Goal: Task Accomplishment & Management: Complete application form

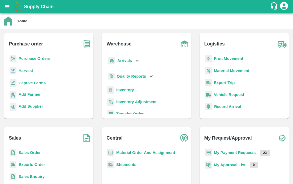
click at [8, 8] on icon "open drawer" at bounding box center [7, 6] width 5 height 3
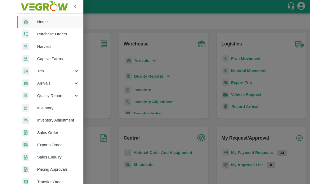
scroll to position [119, 0]
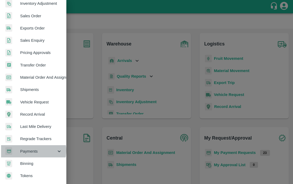
click at [30, 148] on span "Payments" at bounding box center [38, 151] width 36 height 6
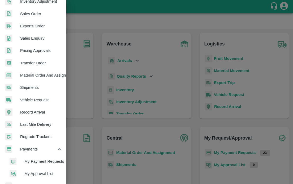
click at [25, 162] on span "My Payment Requests" at bounding box center [43, 161] width 38 height 6
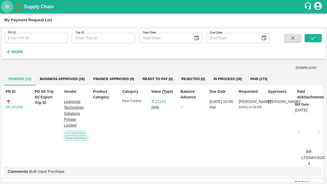
click at [6, 3] on button "open drawer" at bounding box center [7, 7] width 12 height 12
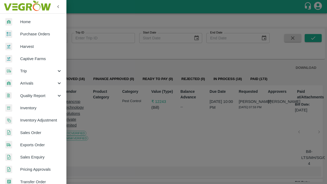
click at [26, 61] on span "Captive Farms" at bounding box center [41, 59] width 42 height 6
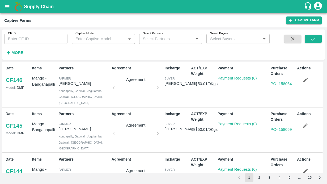
click at [15, 37] on input "CF ID" at bounding box center [35, 39] width 63 height 10
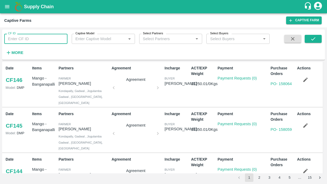
paste input "124"
type input "124"
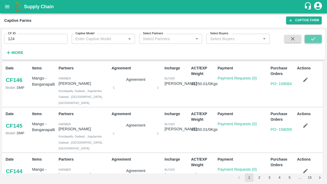
click at [313, 37] on icon "submit" at bounding box center [313, 39] width 6 height 6
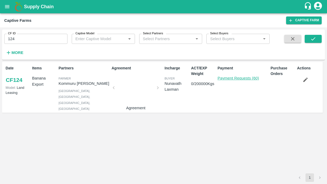
click at [232, 76] on link "Payment Requests (60)" at bounding box center [237, 78] width 41 height 4
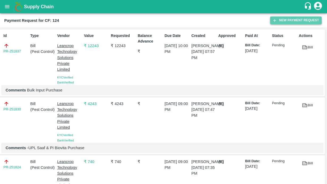
click at [273, 19] on icon "button" at bounding box center [274, 20] width 5 height 5
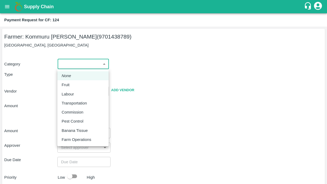
click at [71, 66] on body "Supply Chain Payment Request for CF: 124 Farmer: Kommuru Amarnath Reddy (970143…" at bounding box center [163, 92] width 327 height 184
click at [71, 96] on p "Labour" at bounding box center [68, 94] width 12 height 6
type input "2"
radio input "false"
radio input "true"
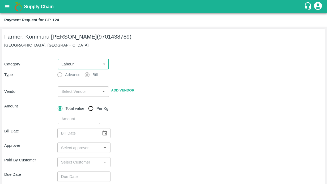
click at [79, 90] on input "input" at bounding box center [78, 91] width 39 height 7
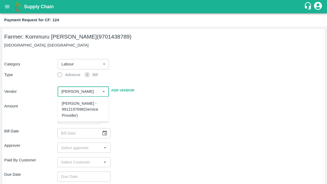
click at [72, 107] on div "MALYALA NAGABHUSHANA - 9912197696(Service Provider)" at bounding box center [83, 109] width 43 height 18
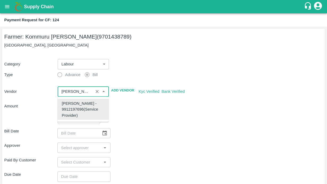
type input "MALYALA NAGABHUSHANA - 9912197696(Service Provider)"
click at [157, 118] on div "​" at bounding box center [188, 117] width 267 height 12
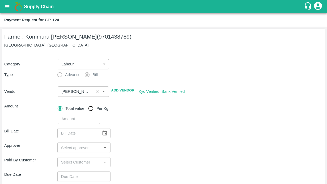
click at [77, 88] on input "input" at bounding box center [75, 91] width 32 height 7
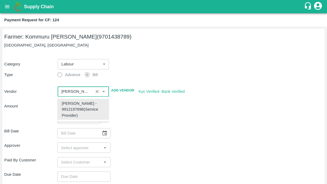
click at [77, 88] on input "input" at bounding box center [75, 91] width 32 height 7
click at [74, 100] on div "MALYALA NAGABHUSHANA - 9912197696(Service Provider)" at bounding box center [83, 109] width 51 height 21
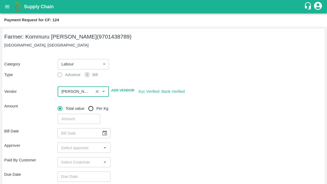
click at [137, 130] on div "Bill Date ​" at bounding box center [163, 133] width 318 height 10
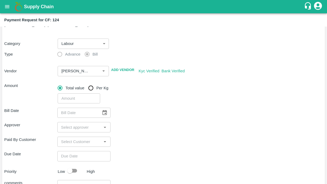
scroll to position [70, 0]
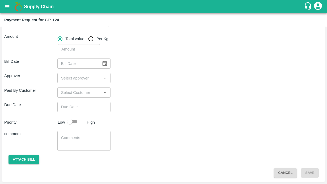
click at [76, 51] on input "number" at bounding box center [79, 49] width 42 height 10
type input "6800"
click at [155, 72] on div "Bill Date ​ Approver ​ Paid By Customer ​ Due Date ​ Priority Low High comments…" at bounding box center [163, 115] width 318 height 123
click at [103, 63] on icon "Choose date" at bounding box center [105, 63] width 6 height 6
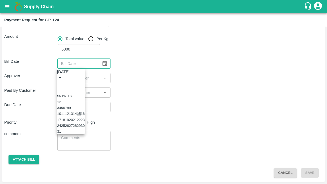
click at [81, 115] on button "15" at bounding box center [79, 113] width 4 height 4
type input "15/08/2025"
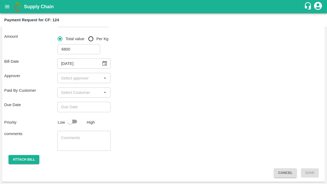
click at [64, 75] on input "input" at bounding box center [79, 77] width 41 height 7
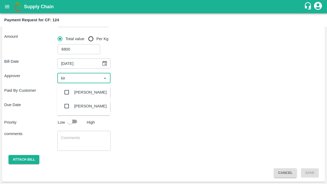
type input "kira"
click at [67, 92] on input "checkbox" at bounding box center [66, 92] width 11 height 11
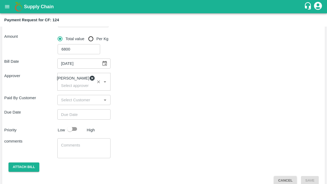
type input "DD/MM/YYYY hh:mm aa"
click at [83, 118] on input "DD/MM/YYYY hh:mm aa" at bounding box center [81, 114] width 49 height 10
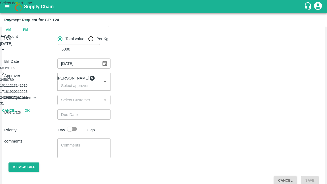
click at [20, 93] on button "21" at bounding box center [18, 91] width 4 height 4
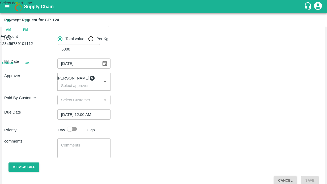
click at [28, 33] on span "PM" at bounding box center [25, 30] width 5 height 6
click at [183, 41] on div at bounding box center [163, 41] width 327 height 0
type input "[DATE] 02:00 PM"
click at [36, 91] on button "OK" at bounding box center [27, 86] width 17 height 9
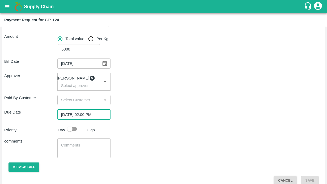
click at [73, 132] on input "checkbox" at bounding box center [70, 129] width 30 height 10
checkbox input "true"
click at [72, 143] on div "x ​" at bounding box center [83, 148] width 53 height 20
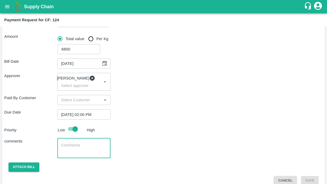
scroll to position [80, 0]
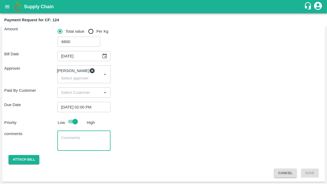
paste textarea "Activity bill of Desuckering And Transport for Inputs from Dharmavaram to Elaku…"
drag, startPoint x: 78, startPoint y: 144, endPoint x: 58, endPoint y: 140, distance: 19.8
click at [58, 140] on div "Activity bill of Desuckering And Transport for Inputs from Dharmavaram to Elaku…" at bounding box center [83, 141] width 53 height 20
click at [65, 142] on textarea "Activity bill of Desuckering And Transport for Inputs from Dharmavaram to Elaku…" at bounding box center [84, 140] width 46 height 11
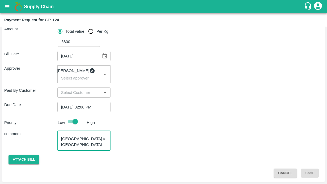
scroll to position [7, 0]
drag, startPoint x: 71, startPoint y: 142, endPoint x: 64, endPoint y: 142, distance: 6.9
click at [64, 142] on textarea "Activity bill of Desuckering And Transport for Inputs from Dharmavaram to Elaku…" at bounding box center [84, 140] width 46 height 11
click at [84, 138] on textarea "Activity bill of Desuckering And Movement for Inputs from Dharmavaram to Elakun…" at bounding box center [84, 140] width 46 height 11
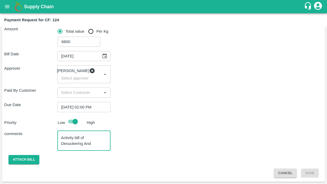
scroll to position [17, 0]
type textarea "Activity bill of Desuckering And Movement of Inputs from Dharmavaram to Elakunt…"
click at [19, 157] on button "Attach bill" at bounding box center [23, 159] width 31 height 9
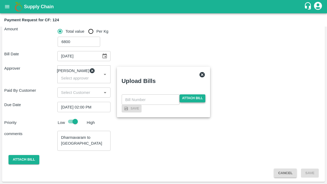
click at [192, 94] on span "Attach bill" at bounding box center [192, 98] width 26 height 8
click at [0, 0] on input "Attach bill" at bounding box center [0, 0] width 0 height 0
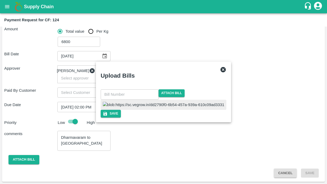
click at [148, 102] on img at bounding box center [164, 105] width 122 height 6
click at [149, 89] on input "text" at bounding box center [130, 94] width 58 height 10
type input "35"
click at [203, 100] on div at bounding box center [163, 105] width 124 height 10
click at [107, 116] on icon "button" at bounding box center [105, 113] width 5 height 5
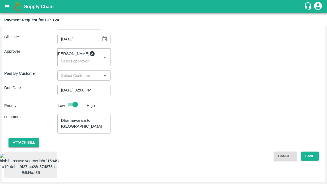
scroll to position [139, 0]
click at [304, 151] on button "Save" at bounding box center [310, 155] width 18 height 9
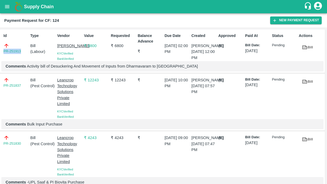
drag, startPoint x: 23, startPoint y: 52, endPoint x: 0, endPoint y: 52, distance: 22.8
click at [0, 52] on div "Id PR-251913 Type Bill ( Labour ) Vendor MALYALA NAGABHUSHANA KYC Verified Bank…" at bounding box center [162, 51] width 325 height 44
copy link "PR-251913"
click at [7, 8] on icon "open drawer" at bounding box center [7, 7] width 6 height 6
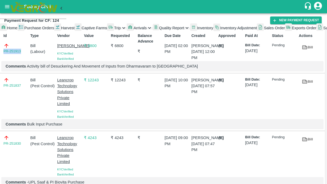
click at [81, 30] on span "Captive Farms" at bounding box center [94, 28] width 26 height 4
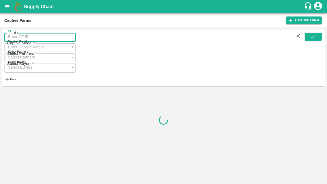
click at [21, 40] on input "CF ID" at bounding box center [39, 37] width 71 height 10
paste input "125"
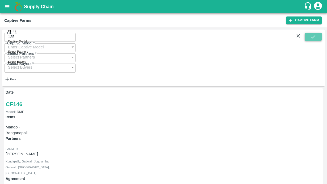
click at [312, 38] on icon "submit" at bounding box center [313, 37] width 6 height 6
click at [48, 38] on input "125" at bounding box center [39, 37] width 71 height 10
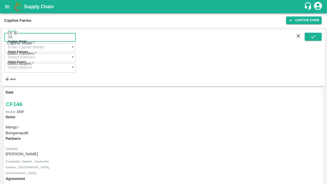
type input "125"
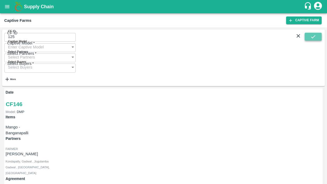
click at [310, 40] on icon "submit" at bounding box center [313, 37] width 6 height 6
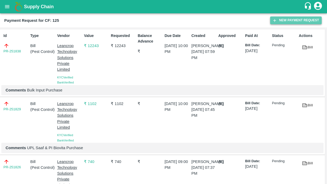
click at [301, 21] on button "New Payment Request" at bounding box center [295, 20] width 51 height 8
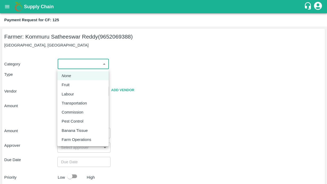
click at [77, 60] on body "Supply Chain Payment Request for CF: 125 Farmer: Kommuru Satheeswar Reddy (9652…" at bounding box center [163, 92] width 327 height 184
click at [71, 92] on p "Labour" at bounding box center [68, 94] width 12 height 6
type input "2"
radio input "false"
radio input "true"
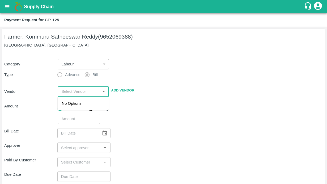
click at [71, 92] on input "input" at bounding box center [78, 91] width 39 height 7
click at [70, 115] on div "MALYALA NAGABHUSHANA - 9912197696(Service Provider)" at bounding box center [83, 109] width 43 height 18
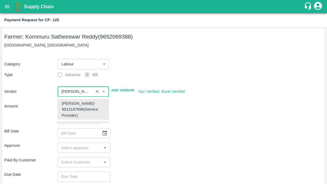
type input "MALYALA NAGABHUSHANA - 9912197696(Service Provider)"
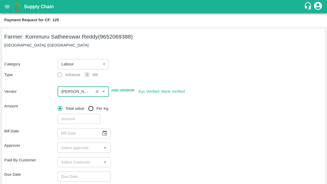
click at [69, 91] on input "input" at bounding box center [75, 91] width 32 height 7
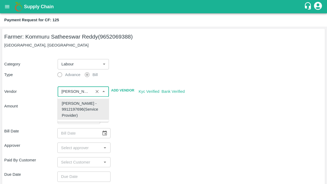
click at [73, 108] on div "MALYALA NAGABHUSHANA - 9912197696(Service Provider)" at bounding box center [83, 109] width 43 height 18
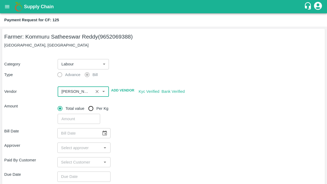
click at [129, 119] on div "​" at bounding box center [188, 117] width 267 height 12
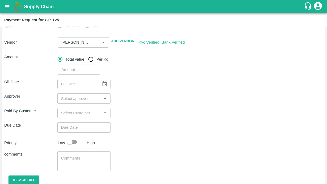
scroll to position [57, 0]
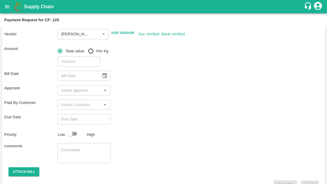
click at [84, 60] on input "number" at bounding box center [79, 61] width 42 height 10
type input "9300"
click at [155, 68] on div "Bill Date ​ Approver ​ Paid By Customer ​ Due Date ​ Priority Low High comments…" at bounding box center [163, 127] width 318 height 123
click at [108, 78] on button "Choose date" at bounding box center [105, 76] width 10 height 10
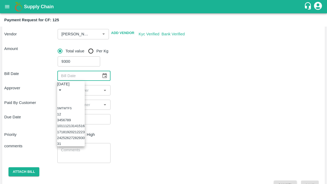
click at [81, 128] on button "15" at bounding box center [79, 126] width 4 height 4
type input "15/08/2025"
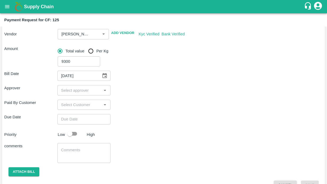
click at [64, 89] on input "input" at bounding box center [79, 89] width 41 height 7
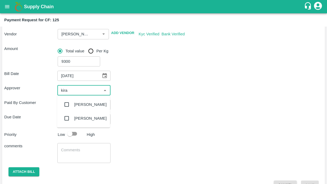
type input "kiran"
click at [66, 104] on input "checkbox" at bounding box center [66, 104] width 11 height 11
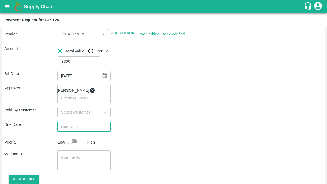
type input "DD/MM/YYYY hh:mm aa"
click at [66, 128] on input "DD/MM/YYYY hh:mm aa" at bounding box center [81, 126] width 49 height 10
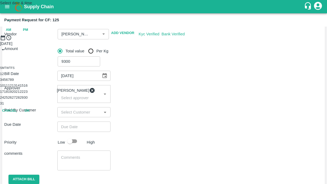
click at [20, 93] on button "21" at bounding box center [18, 91] width 4 height 4
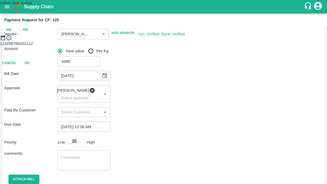
click at [28, 33] on span "PM" at bounding box center [25, 30] width 5 height 6
type input "[DATE] 02:00 PM"
click at [184, 41] on div at bounding box center [163, 41] width 327 height 0
click at [36, 91] on button "OK" at bounding box center [27, 86] width 17 height 9
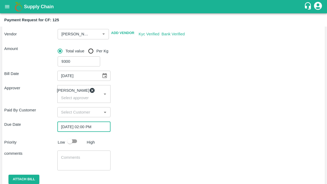
click at [72, 143] on input "checkbox" at bounding box center [70, 141] width 30 height 10
checkbox input "true"
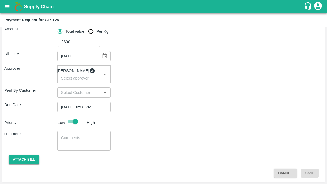
click at [66, 131] on div "x ​" at bounding box center [83, 141] width 53 height 20
paste textarea "Activity bill of Desuckering And herbicide spray done"
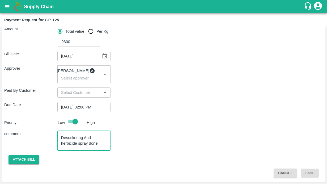
drag, startPoint x: 89, startPoint y: 144, endPoint x: 98, endPoint y: 144, distance: 9.0
click at [98, 144] on textarea "Activity bill of Desuckering And herbicide spray done" at bounding box center [84, 140] width 46 height 11
type textarea "Activity bill of Desuckering And herbicide spray"
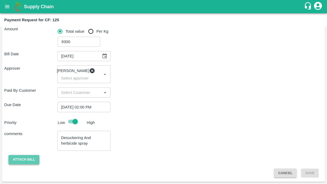
click at [17, 162] on button "Attach bill" at bounding box center [23, 159] width 31 height 9
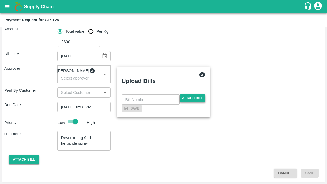
click at [198, 94] on span "Attach bill" at bounding box center [192, 98] width 26 height 8
click at [0, 0] on input "Attach bill" at bounding box center [0, 0] width 0 height 0
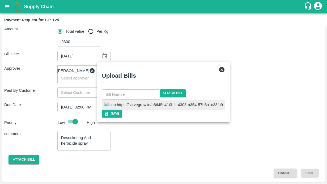
click at [141, 89] on input "text" at bounding box center [131, 94] width 58 height 10
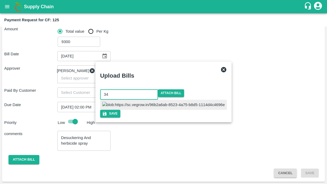
type input "34"
click at [201, 100] on div at bounding box center [163, 105] width 127 height 10
click at [121, 117] on button "Save" at bounding box center [111, 114] width 20 height 8
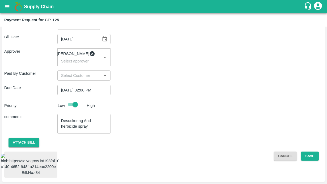
scroll to position [139, 0]
click at [302, 151] on button "Save" at bounding box center [310, 155] width 18 height 9
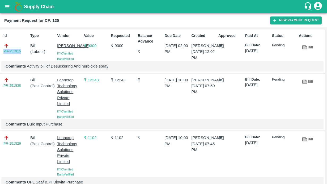
drag, startPoint x: 22, startPoint y: 51, endPoint x: -5, endPoint y: 50, distance: 26.8
click at [0, 50] on html "Supply Chain Payment Request for CF: 125 New Payment Request Id PR-251915 Type …" at bounding box center [163, 92] width 327 height 184
copy link "PR-251915"
click at [6, 8] on icon "open drawer" at bounding box center [7, 7] width 6 height 6
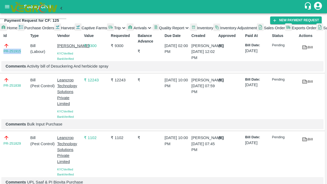
click at [81, 30] on span "Captive Farms" at bounding box center [94, 28] width 26 height 4
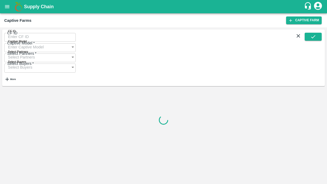
click at [20, 35] on input "CF ID" at bounding box center [39, 37] width 71 height 10
paste input "123"
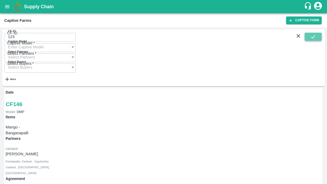
click at [311, 38] on icon "submit" at bounding box center [313, 37] width 6 height 6
click at [56, 40] on input "123" at bounding box center [39, 37] width 71 height 10
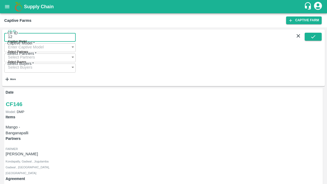
type input "123"
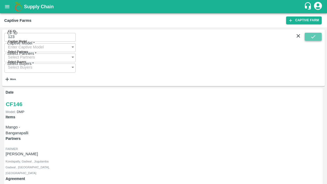
click at [320, 38] on button "submit" at bounding box center [312, 37] width 17 height 8
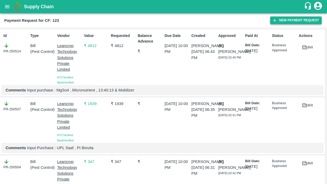
click at [273, 22] on icon "button" at bounding box center [274, 20] width 5 height 5
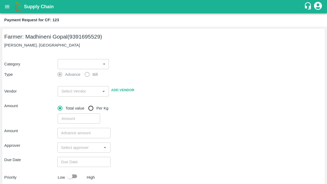
click at [94, 65] on body "Supply Chain Payment Request for CF: 123 Farmer: Madhineni Gopal (9391695529) M…" at bounding box center [163, 92] width 327 height 184
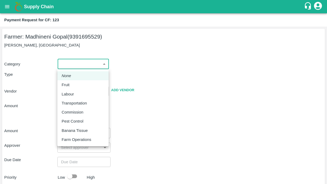
click at [84, 96] on div "Labour" at bounding box center [83, 94] width 43 height 6
type input "2"
radio input "false"
radio input "true"
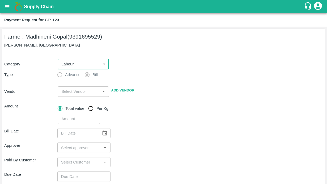
click at [132, 73] on div "Category Labour 2 ​ Type Advance Bill Vendor ​ Add Vendor Amount Total value Pe…" at bounding box center [163, 88] width 318 height 71
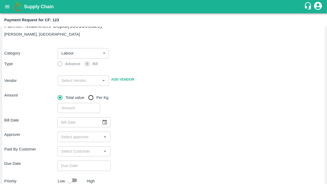
scroll to position [24, 0]
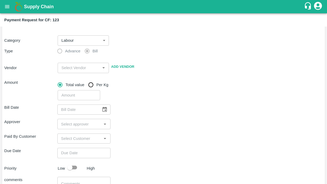
click at [74, 64] on input "input" at bounding box center [78, 67] width 39 height 7
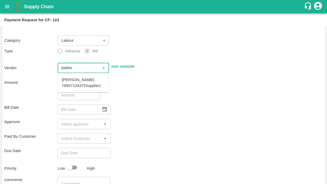
click at [72, 81] on div "Battini Gangireddy - 7893713437(Supplier)" at bounding box center [83, 83] width 43 height 12
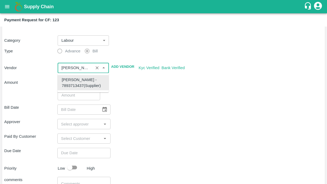
type input "Battini Gangireddy - 7893713437(Supplier)"
click at [184, 135] on div "Paid By Customer ​" at bounding box center [163, 138] width 318 height 10
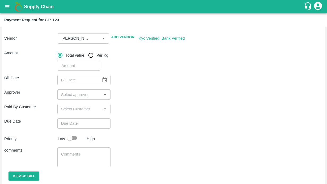
scroll to position [68, 0]
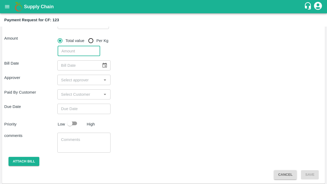
click at [72, 52] on input "number" at bounding box center [79, 51] width 42 height 10
type input "5610"
click at [140, 69] on div "Bill Date ​" at bounding box center [163, 65] width 318 height 10
click at [103, 64] on icon "Choose date" at bounding box center [105, 65] width 6 height 6
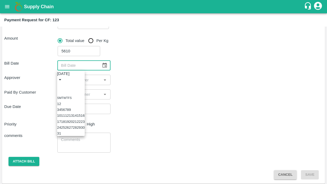
click at [73, 117] on button "13" at bounding box center [71, 115] width 4 height 4
type input "13/08/2025"
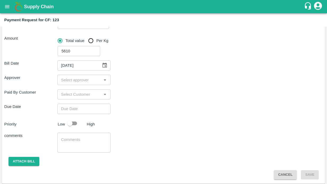
click at [64, 83] on input "input" at bounding box center [79, 79] width 41 height 7
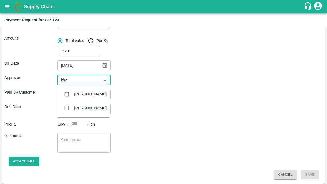
type input "kiran"
click at [66, 94] on input "checkbox" at bounding box center [66, 94] width 11 height 11
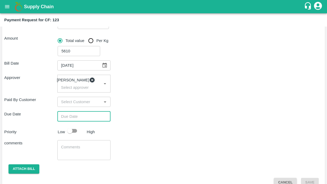
type input "DD/MM/YYYY hh:mm aa"
click at [85, 119] on input "DD/MM/YYYY hh:mm aa" at bounding box center [81, 116] width 49 height 10
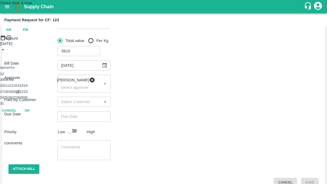
click at [20, 93] on button "21" at bounding box center [18, 91] width 4 height 4
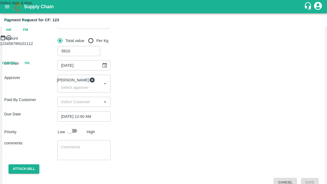
click at [28, 33] on span "PM" at bounding box center [25, 30] width 5 height 6
click at [188, 41] on div at bounding box center [163, 41] width 327 height 0
type input "21/08/2025 03:00 PM"
click at [36, 91] on button "OK" at bounding box center [27, 86] width 17 height 9
click at [72, 132] on input "checkbox" at bounding box center [70, 131] width 30 height 10
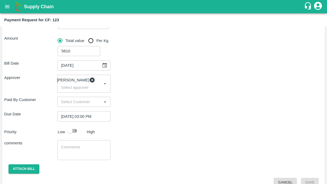
checkbox input "true"
click at [76, 155] on textarea at bounding box center [84, 149] width 46 height 11
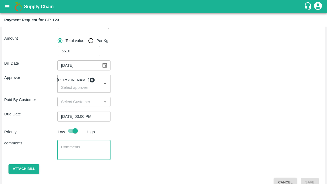
scroll to position [80, 0]
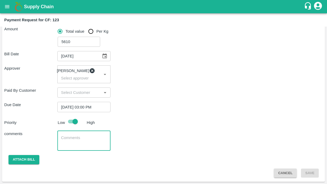
paste textarea "Activity bill of manual supporting, spraying, input transport and Input loading…"
drag, startPoint x: 85, startPoint y: 138, endPoint x: 74, endPoint y: 138, distance: 11.1
click at [74, 138] on textarea "Activity bill of manual supporting, spraying, input transport and Input loading…" at bounding box center [84, 140] width 46 height 11
type textarea "Activity bill of manual supporting, spraying, input movement and Input loading …"
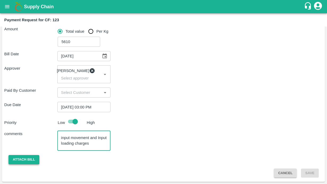
click at [31, 161] on button "Attach bill" at bounding box center [23, 159] width 31 height 9
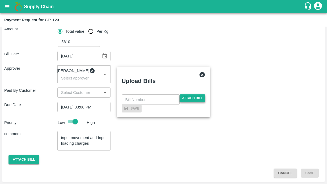
click at [185, 94] on span "Attach bill" at bounding box center [192, 98] width 26 height 8
click at [0, 0] on input "Attach bill" at bounding box center [0, 0] width 0 height 0
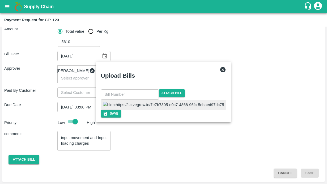
click at [144, 102] on img at bounding box center [163, 105] width 121 height 6
click at [144, 89] on input "text" at bounding box center [130, 94] width 58 height 10
type input "136"
click at [121, 117] on button "Save" at bounding box center [111, 114] width 20 height 8
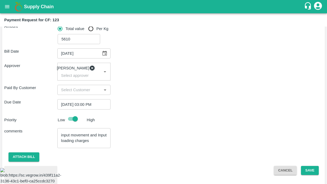
scroll to position [115, 0]
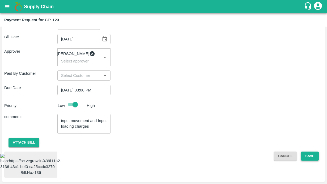
click at [304, 151] on button "Save" at bounding box center [310, 155] width 18 height 9
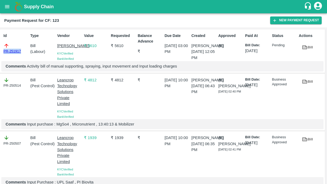
drag, startPoint x: 24, startPoint y: 51, endPoint x: -1, endPoint y: 51, distance: 24.9
click at [0, 51] on html "Supply Chain Payment Request for CF: 123 New Payment Request Id PR-251917 Type …" at bounding box center [163, 92] width 327 height 184
copy link "PR-251917"
click at [117, 15] on div "Payment Request for CF: 123 New Payment Request" at bounding box center [163, 20] width 327 height 14
click at [272, 20] on icon "button" at bounding box center [274, 20] width 5 height 5
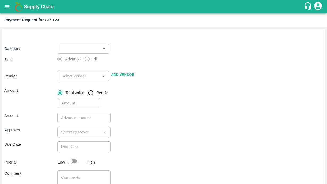
click at [94, 54] on body "Supply Chain Payment Request for CF: 123 Category ​ ​ Type Advance Bill Vendor …" at bounding box center [163, 92] width 327 height 184
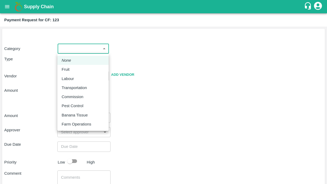
click at [65, 102] on ul "None Fruit Labour Transportation Commission Pest Control Banana Tissue Farm Ope…" at bounding box center [82, 92] width 51 height 77
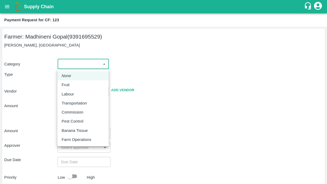
click at [68, 121] on p "Pest Control" at bounding box center [73, 121] width 22 height 6
type input "21"
radio input "false"
radio input "true"
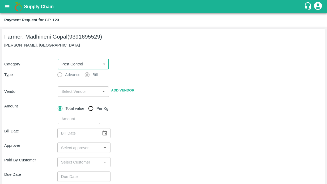
click at [69, 90] on input "input" at bounding box center [78, 91] width 39 height 7
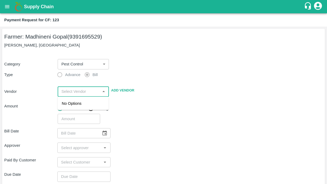
paste input "PALLE VISHNU [PERSON_NAME]"
click at [73, 104] on div "PALLE VISHNU MOHAN REDDY - 8341774777(Supplier)" at bounding box center [83, 109] width 43 height 18
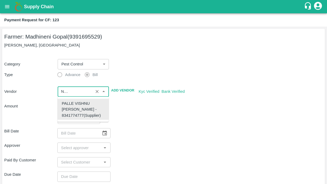
type input "PALLE VISHNU MOHAN REDDY - 8341774777(Supplier)"
click at [148, 122] on div "​" at bounding box center [188, 117] width 267 height 12
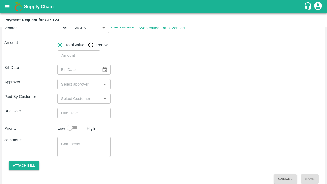
scroll to position [67, 0]
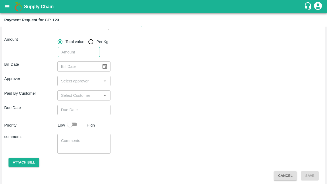
click at [74, 52] on input "number" at bounding box center [79, 52] width 42 height 10
type input "12400"
click at [147, 76] on div "Approver ​" at bounding box center [163, 81] width 318 height 10
click at [105, 69] on icon "Choose date" at bounding box center [105, 66] width 6 height 6
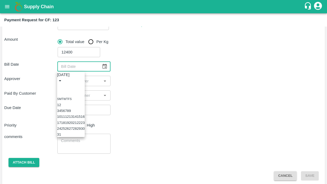
click at [59, 87] on icon "Previous month" at bounding box center [59, 87] width 0 height 0
click at [69, 130] on button "29" at bounding box center [67, 128] width 4 height 4
type input "29/07/2025"
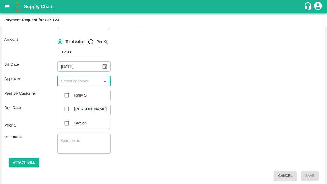
click at [67, 83] on input "input" at bounding box center [79, 80] width 41 height 7
type input "kiran"
click at [65, 94] on input "checkbox" at bounding box center [66, 95] width 11 height 11
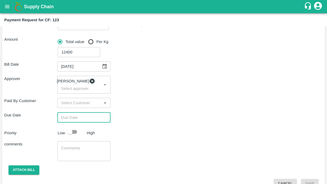
type input "DD/MM/YYYY hh:mm aa"
click at [71, 122] on input "DD/MM/YYYY hh:mm aa" at bounding box center [81, 117] width 49 height 10
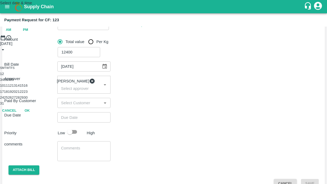
click at [20, 93] on button "21" at bounding box center [18, 91] width 4 height 4
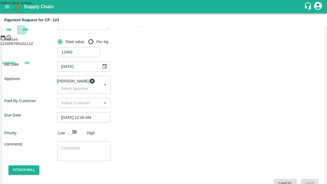
click at [28, 33] on span "PM" at bounding box center [25, 30] width 5 height 6
type input "[DATE] 02:00 PM"
click at [184, 41] on div at bounding box center [163, 41] width 327 height 0
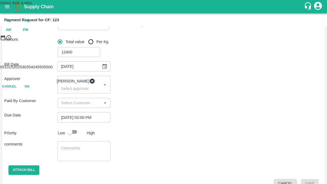
click at [36, 91] on button "OK" at bounding box center [27, 86] width 17 height 9
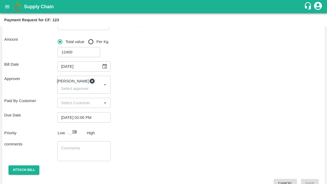
click at [79, 134] on input "checkbox" at bounding box center [70, 132] width 30 height 10
checkbox input "true"
click at [78, 154] on textarea at bounding box center [84, 150] width 46 height 11
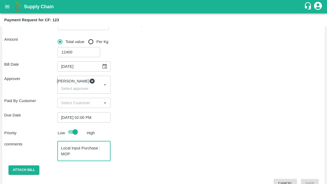
type textarea "Local Input Purchase : MOP"
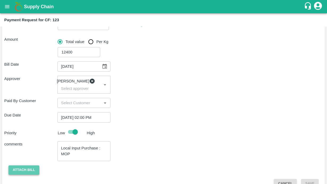
click at [11, 173] on button "Attach bill" at bounding box center [23, 169] width 31 height 9
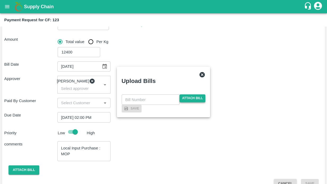
click at [185, 94] on span "Attach bill" at bounding box center [192, 98] width 26 height 8
click at [0, 0] on input "Attach bill" at bounding box center [0, 0] width 0 height 0
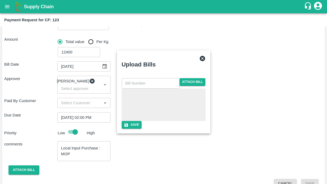
click at [144, 100] on div at bounding box center [164, 104] width 80 height 28
click at [147, 78] on input "text" at bounding box center [151, 83] width 58 height 10
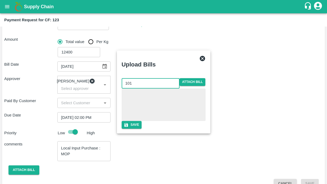
type input "101"
click at [173, 76] on div "101 ​ Attach bill Save" at bounding box center [163, 103] width 88 height 55
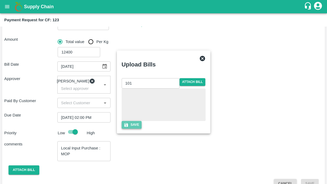
click at [142, 128] on button "Save" at bounding box center [132, 125] width 20 height 8
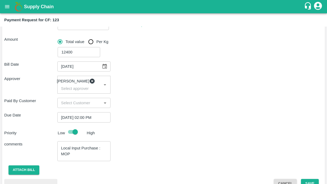
click at [183, 89] on div "Approver Kiran Naik ​" at bounding box center [163, 85] width 318 height 18
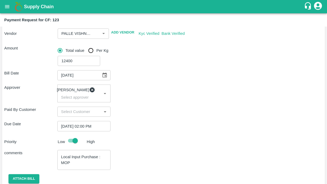
scroll to position [108, 0]
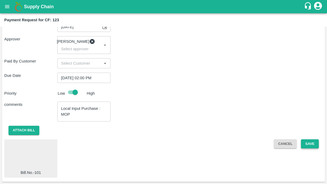
click at [310, 144] on button "Save" at bounding box center [310, 143] width 18 height 9
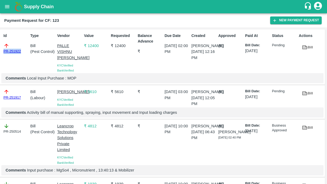
drag, startPoint x: 23, startPoint y: 51, endPoint x: -2, endPoint y: 51, distance: 24.7
click at [0, 51] on html "Supply Chain Payment Request for CF: 123 New Payment Request Id PR-251922 Type …" at bounding box center [163, 92] width 327 height 184
copy link "PR-251922"
click at [6, 6] on icon "open drawer" at bounding box center [7, 7] width 6 height 6
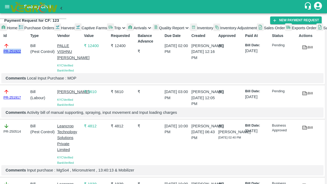
click at [75, 33] on div at bounding box center [78, 28] width 7 height 10
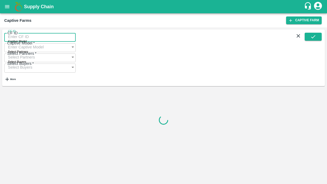
click at [14, 40] on input "CF ID" at bounding box center [39, 37] width 71 height 10
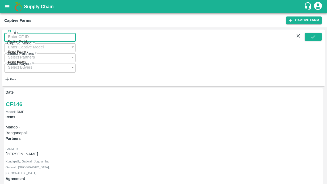
paste input "126"
type input "126"
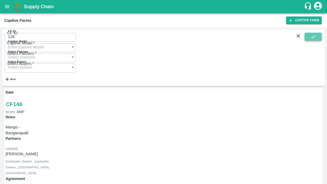
click at [310, 38] on icon "submit" at bounding box center [313, 37] width 6 height 6
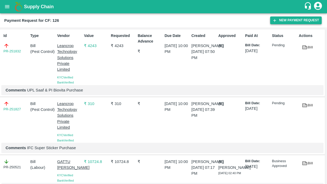
click at [274, 21] on icon "button" at bounding box center [274, 20] width 5 height 5
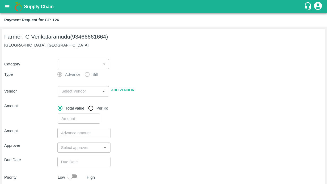
click at [88, 64] on body "Supply Chain Payment Request for CF: 126 Farmer: G Venkataramudu (93466661664) …" at bounding box center [163, 92] width 327 height 184
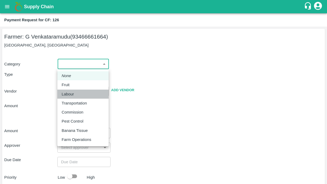
click at [71, 93] on p "Labour" at bounding box center [68, 94] width 12 height 6
type input "2"
radio input "false"
radio input "true"
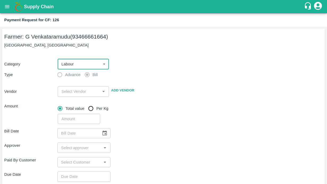
click at [90, 94] on input "input" at bounding box center [78, 91] width 39 height 7
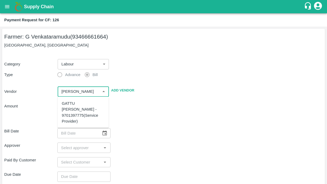
click at [83, 107] on div "GATTU [PERSON_NAME] - 9701397775(Service Provider)" at bounding box center [83, 112] width 43 height 24
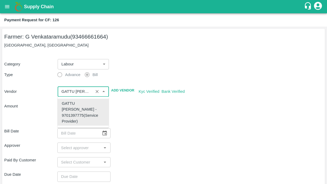
type input "GATTU [PERSON_NAME] - 9701397775(Service Provider)"
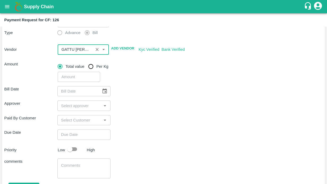
scroll to position [42, 0]
click at [78, 73] on input "number" at bounding box center [79, 76] width 42 height 10
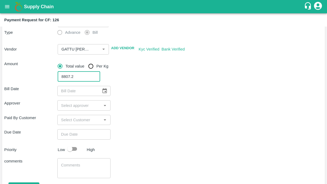
type input "8807.2"
click at [117, 84] on div "Bill Date ​ Approver ​ Paid By Customer ​ Due Date ​ Priority Low High comments…" at bounding box center [163, 142] width 318 height 123
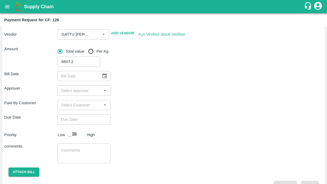
scroll to position [57, 0]
click at [105, 73] on icon "Choose date" at bounding box center [105, 76] width 6 height 6
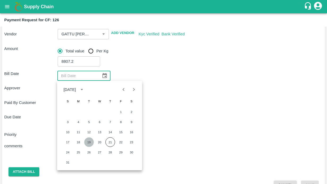
click at [89, 141] on button "19" at bounding box center [89, 142] width 10 height 10
type input "[DATE]"
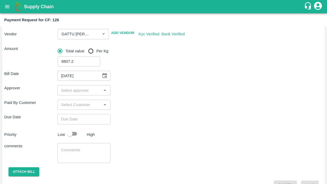
click at [80, 89] on input "input" at bounding box center [79, 89] width 41 height 7
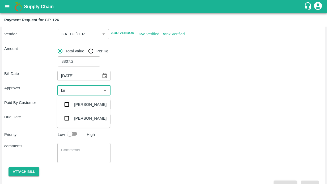
type input "kira"
click at [66, 102] on input "checkbox" at bounding box center [66, 104] width 11 height 11
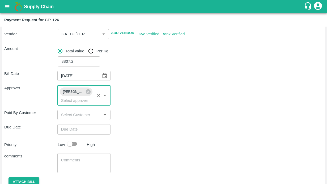
type input "DD/MM/YYYY hh:mm aa"
click at [88, 128] on input "DD/MM/YYYY hh:mm aa" at bounding box center [81, 129] width 49 height 10
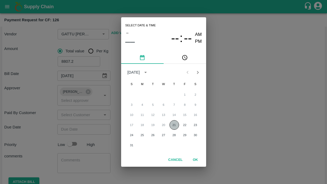
click at [174, 124] on button "21" at bounding box center [174, 125] width 10 height 10
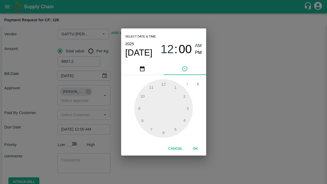
click at [198, 55] on span "PM" at bounding box center [198, 52] width 7 height 7
type input "[DATE] 02:00 PM"
click at [184, 95] on div at bounding box center [163, 108] width 58 height 58
click at [193, 146] on button "OK" at bounding box center [195, 148] width 17 height 9
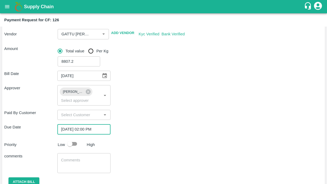
scroll to position [80, 0]
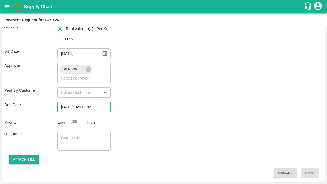
click at [75, 120] on input "checkbox" at bounding box center [70, 121] width 30 height 10
checkbox input "true"
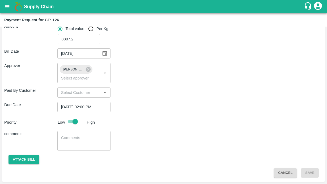
click at [73, 135] on textarea at bounding box center [84, 140] width 46 height 11
paste textarea "Manual weeding ,Labour transport"
click at [77, 138] on textarea "Activity Bill for Manual weeding ,Labour transport" at bounding box center [84, 140] width 46 height 11
click at [79, 142] on textarea "Activity Bill for Manual weeding & Labour transport" at bounding box center [84, 140] width 46 height 11
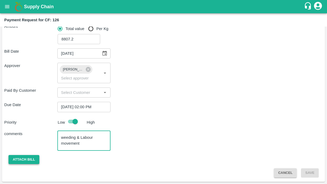
type textarea "Activity Bill for Manual weeding & Labour movement"
click at [29, 161] on button "Attach bill" at bounding box center [23, 159] width 31 height 9
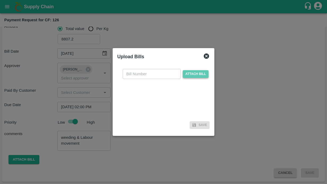
click at [191, 74] on span "Attach bill" at bounding box center [196, 74] width 26 height 8
click at [0, 0] on input "Attach bill" at bounding box center [0, 0] width 0 height 0
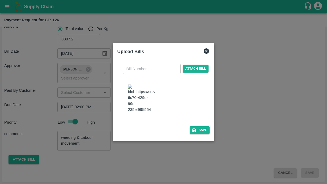
click at [133, 64] on input "text" at bounding box center [152, 69] width 58 height 10
type input "21"
click at [201, 86] on div at bounding box center [166, 99] width 88 height 42
click at [200, 134] on button "Save" at bounding box center [199, 130] width 20 height 8
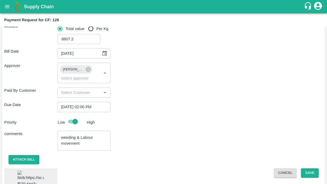
scroll to position [115, 0]
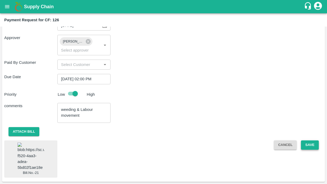
click at [304, 140] on button "Save" at bounding box center [310, 144] width 18 height 9
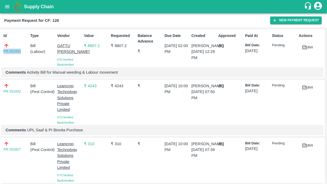
drag, startPoint x: 22, startPoint y: 50, endPoint x: -7, endPoint y: 50, distance: 28.7
click at [0, 50] on html "Supply Chain Payment Request for CF: 126 New Payment Request Id PR-251931 Type …" at bounding box center [163, 92] width 327 height 184
copy link "PR-251931"
click at [106, 26] on div "Payment Request for CF: 126 New Payment Request" at bounding box center [163, 20] width 327 height 14
